Goal: Check status: Check status

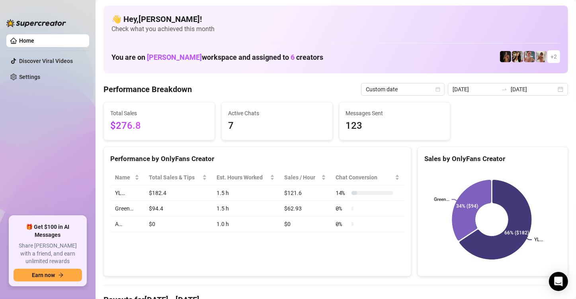
click at [441, 90] on div "Custom date" at bounding box center [403, 89] width 84 height 13
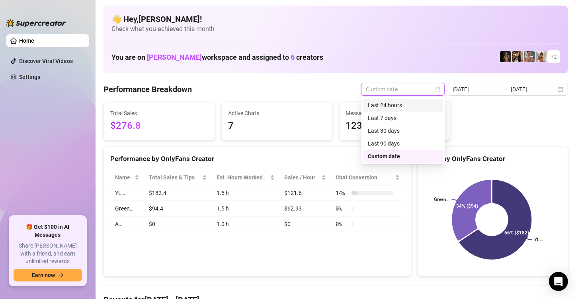
click at [407, 104] on div "Last 24 hours" at bounding box center [403, 105] width 71 height 9
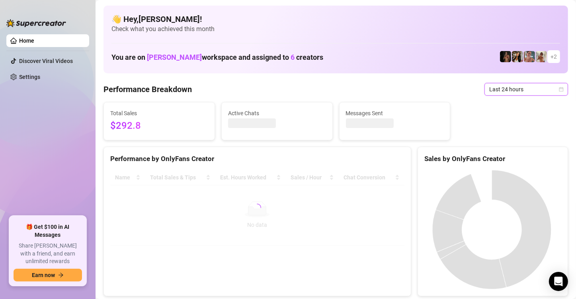
click at [559, 90] on icon "calendar" at bounding box center [561, 89] width 5 height 5
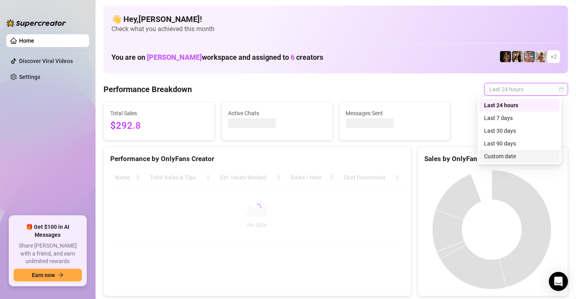
click at [521, 156] on div "Custom date" at bounding box center [519, 156] width 71 height 9
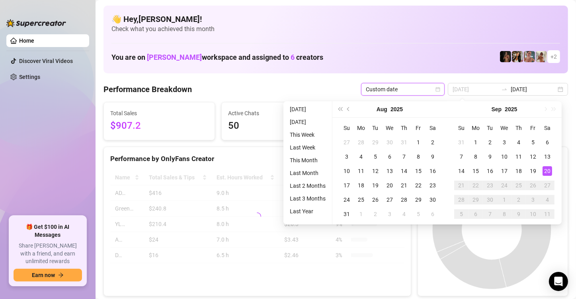
click at [550, 171] on div "20" at bounding box center [548, 171] width 10 height 10
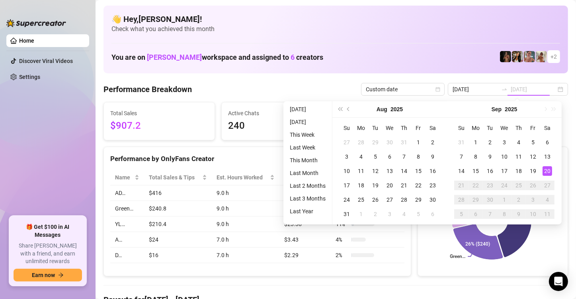
click at [550, 171] on div "20" at bounding box center [548, 171] width 10 height 10
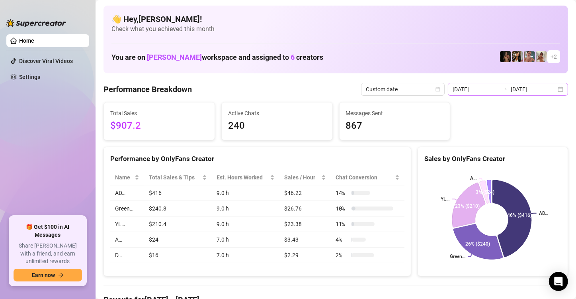
click at [554, 91] on div "[DATE] [DATE]" at bounding box center [508, 89] width 120 height 13
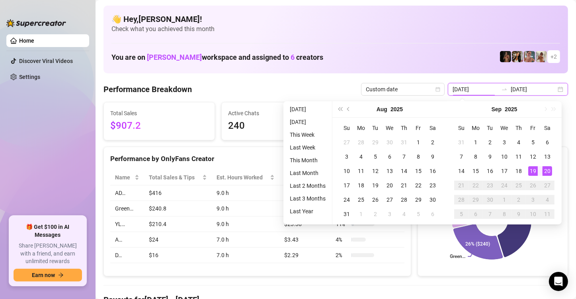
type input "[DATE]"
click at [547, 169] on div "20" at bounding box center [548, 171] width 10 height 10
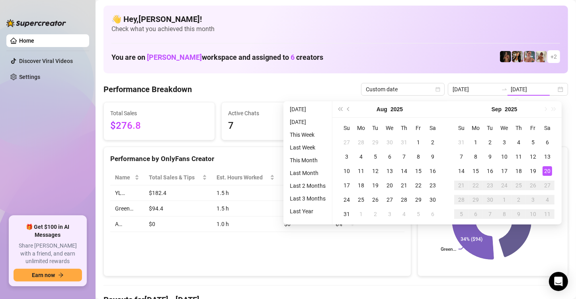
type input "[DATE]"
